Goal: Transaction & Acquisition: Purchase product/service

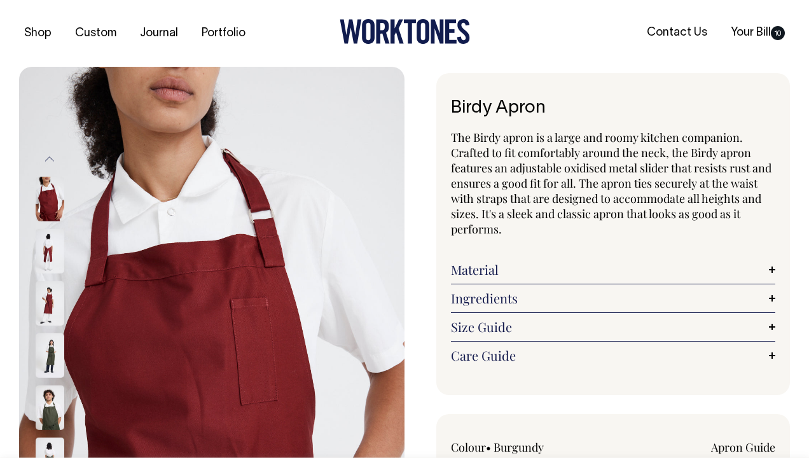
select select "Burgundy"
click at [52, 298] on img at bounding box center [50, 303] width 29 height 45
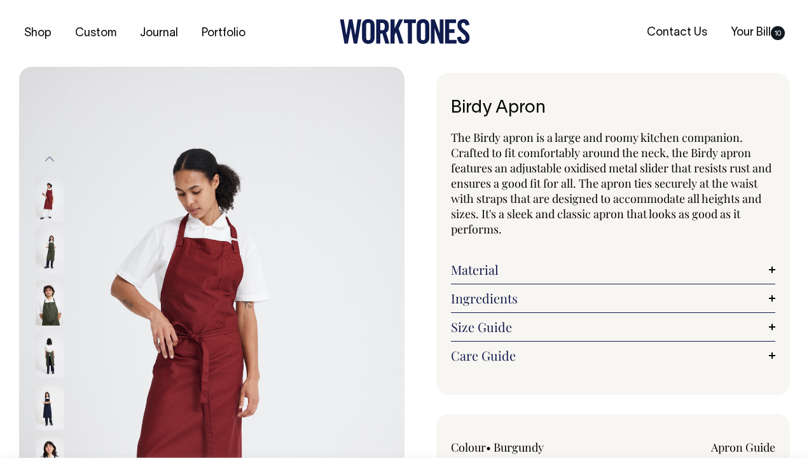
click at [46, 193] on img at bounding box center [50, 199] width 29 height 45
click at [45, 194] on img at bounding box center [50, 199] width 29 height 45
click at [50, 253] on img at bounding box center [50, 251] width 29 height 45
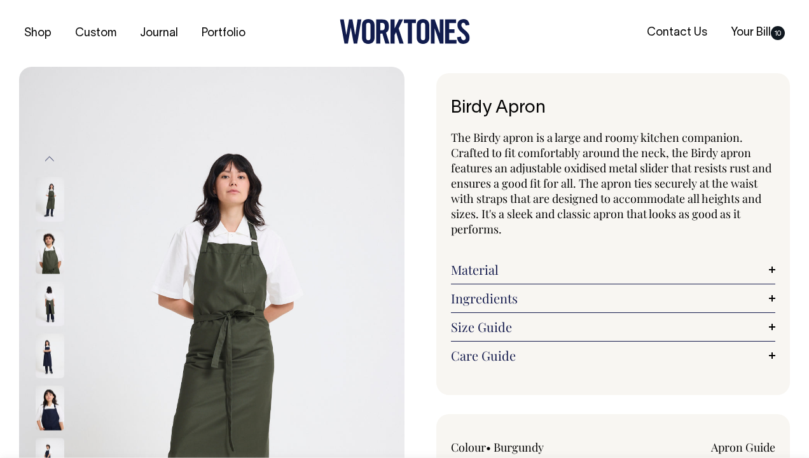
click at [49, 160] on button "Previous" at bounding box center [49, 159] width 19 height 29
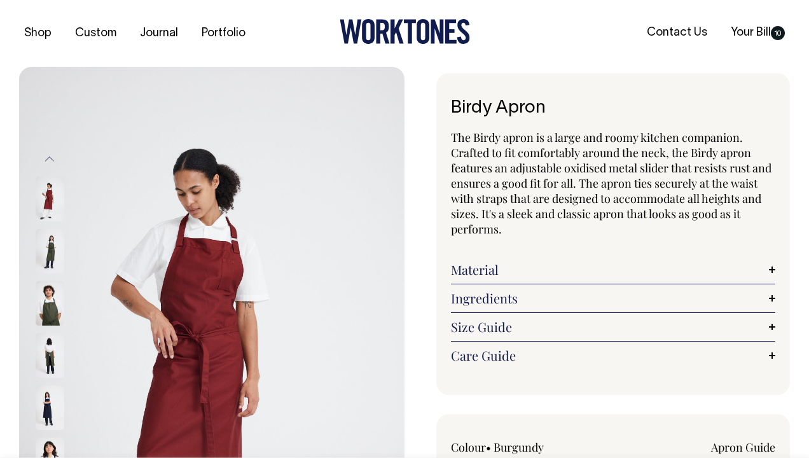
click at [51, 205] on img at bounding box center [50, 199] width 29 height 45
click at [384, 155] on img at bounding box center [211, 356] width 385 height 578
click at [747, 31] on link "Your Bill 10" at bounding box center [758, 32] width 64 height 21
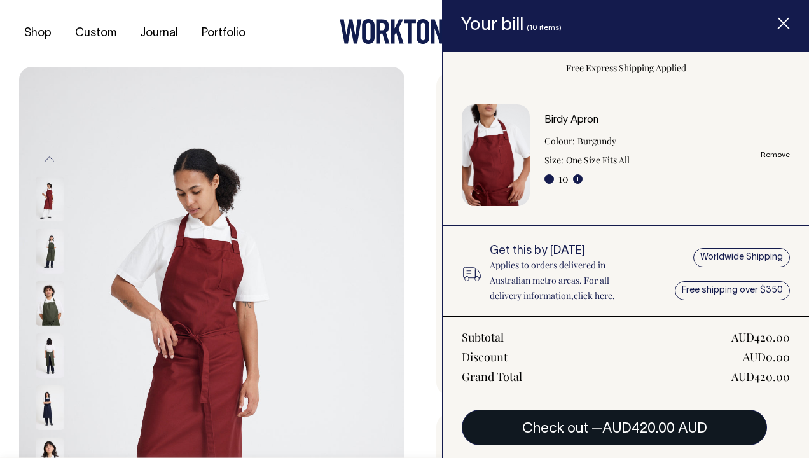
click at [630, 425] on span "AUD420.00 AUD" at bounding box center [654, 428] width 105 height 13
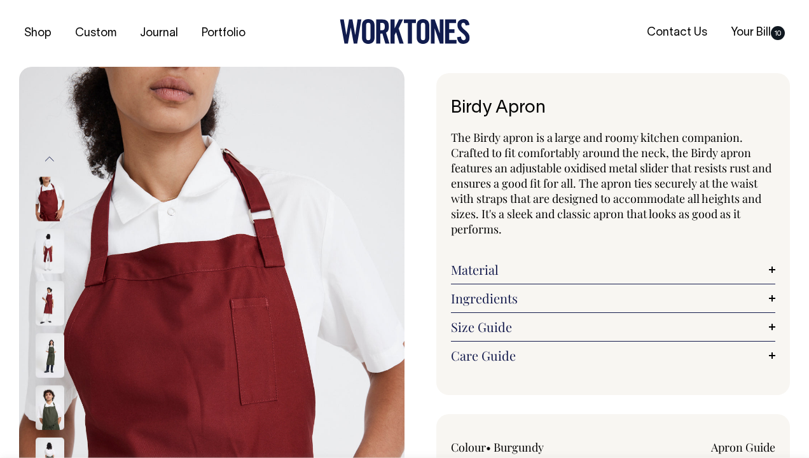
select select "Burgundy"
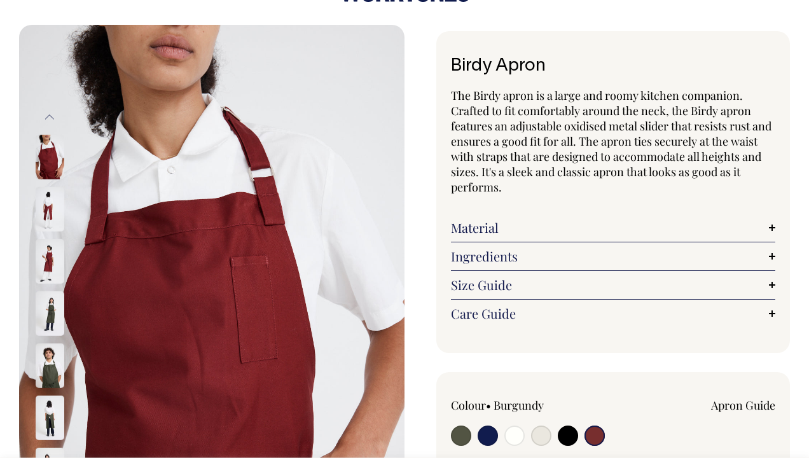
scroll to position [-2, 0]
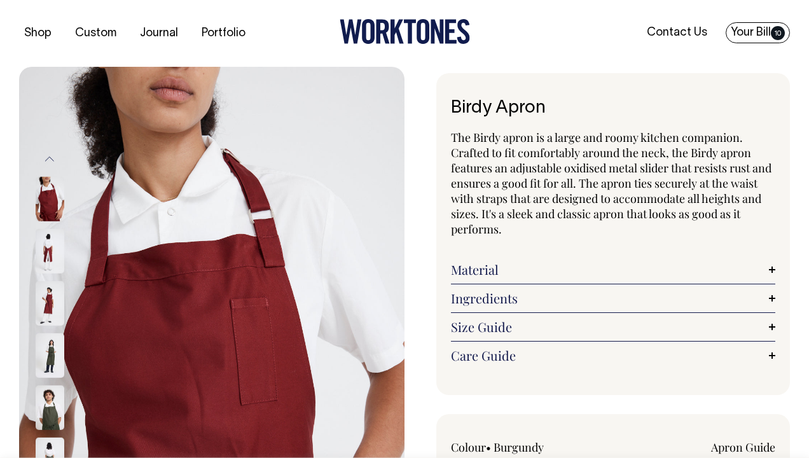
click at [746, 30] on link "Your Bill 10" at bounding box center [758, 32] width 64 height 21
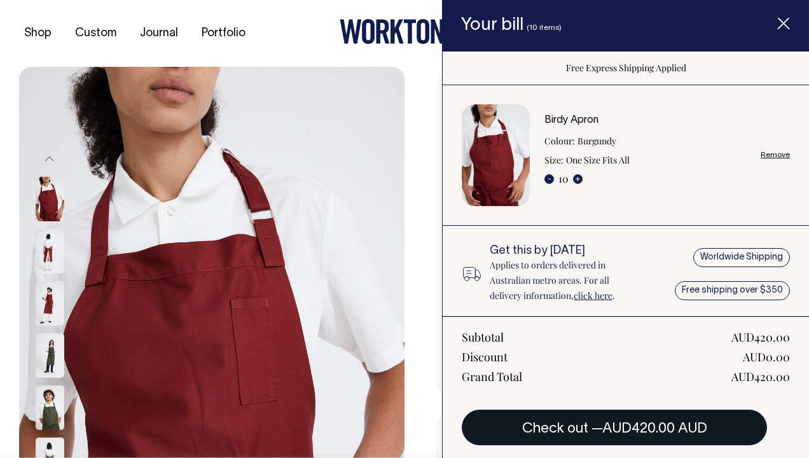
click at [635, 427] on span "AUD420.00 AUD" at bounding box center [654, 428] width 105 height 13
